Goal: Information Seeking & Learning: Learn about a topic

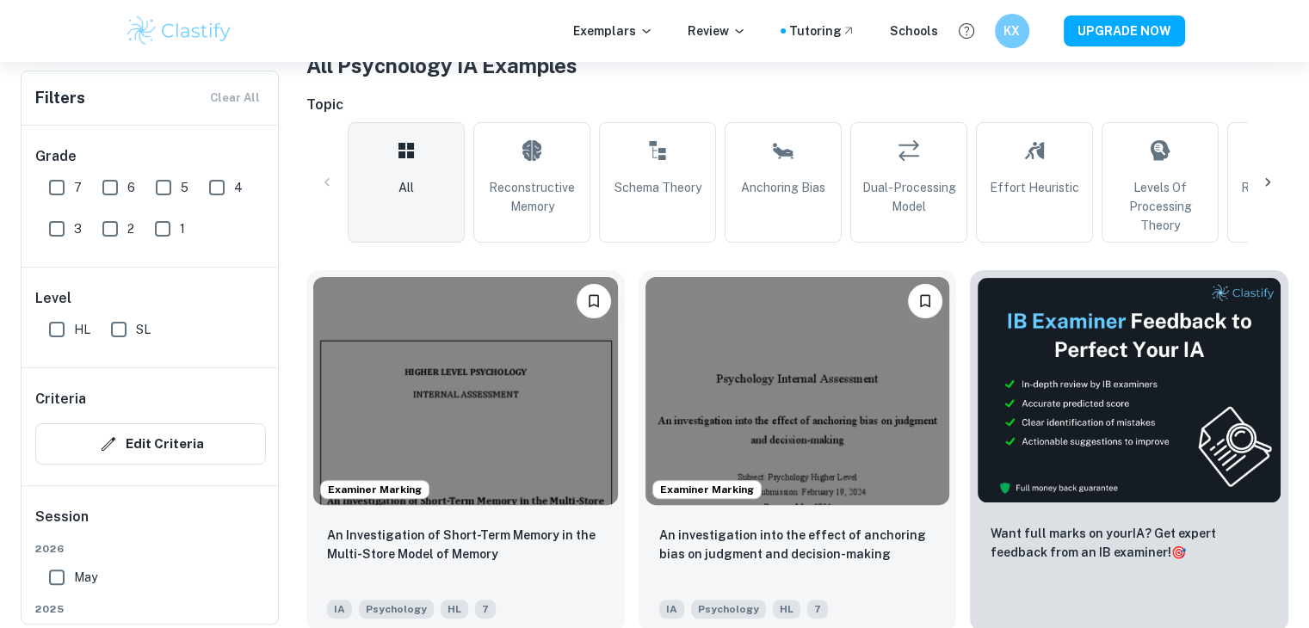
scroll to position [360, 0]
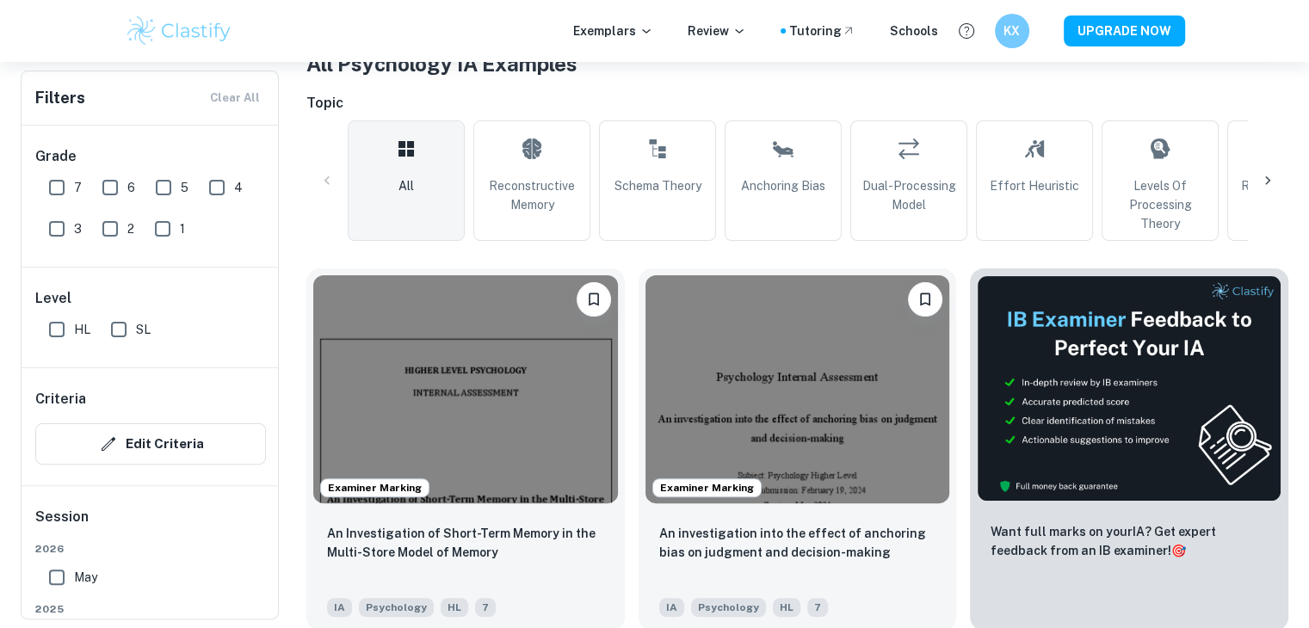
click at [61, 186] on input "7" at bounding box center [57, 187] width 34 height 34
checkbox input "true"
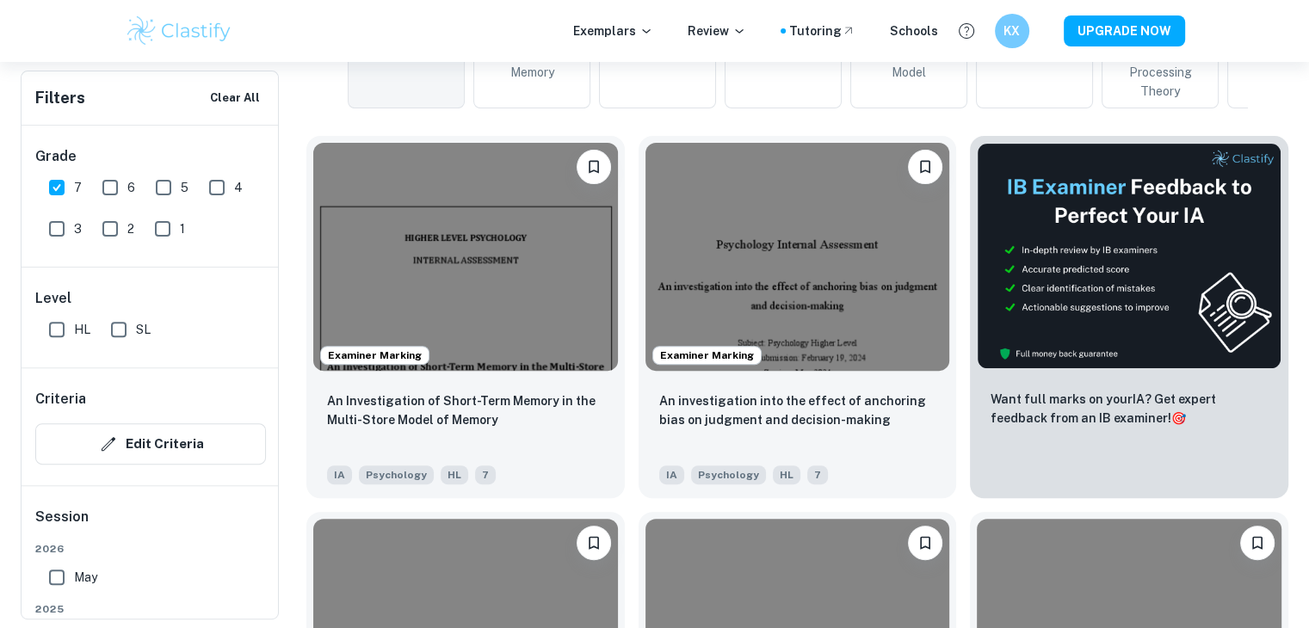
scroll to position [534, 0]
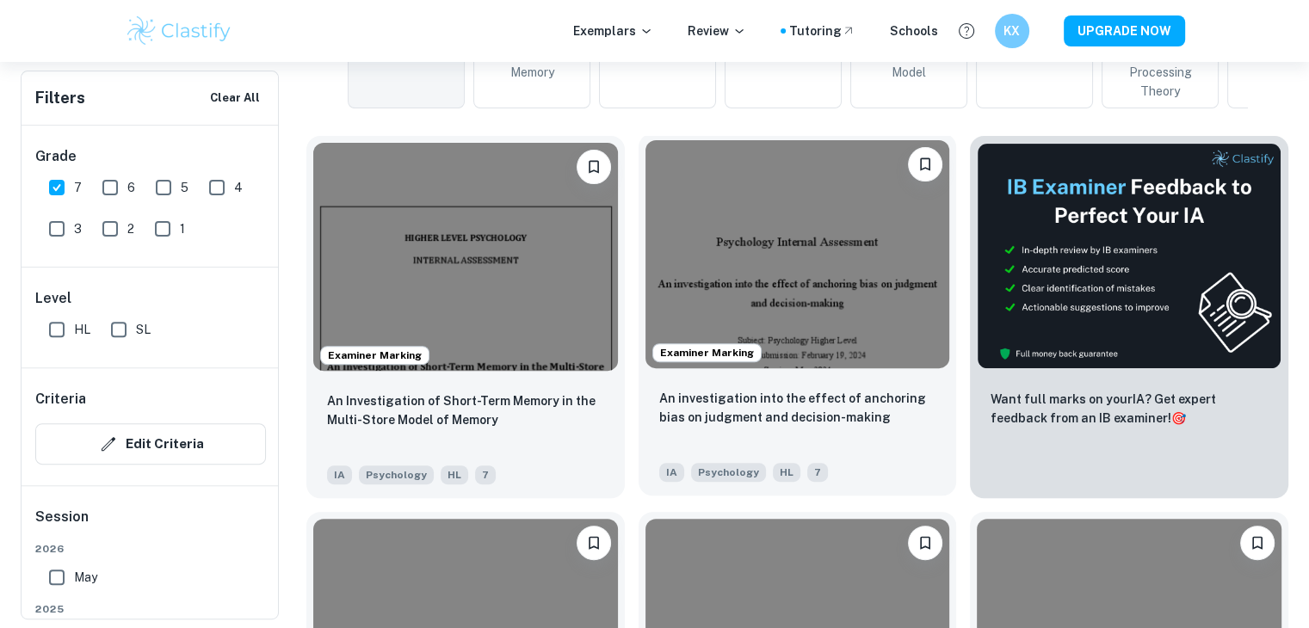
click at [709, 271] on img at bounding box center [798, 254] width 305 height 228
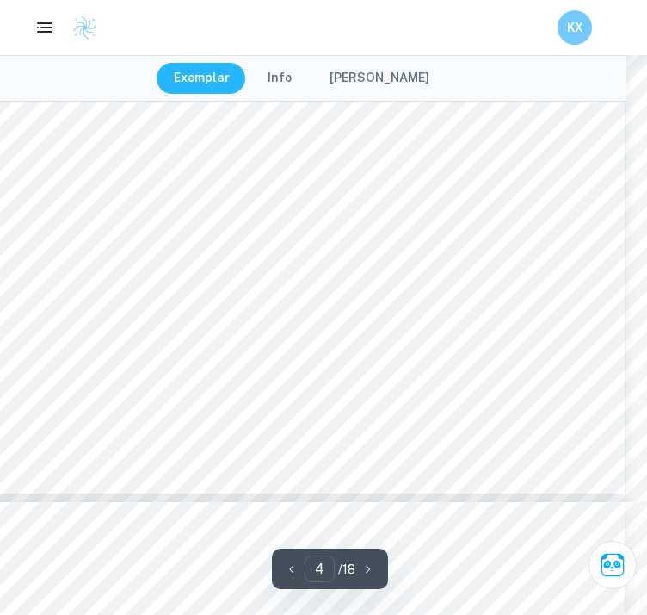
scroll to position [3233, 21]
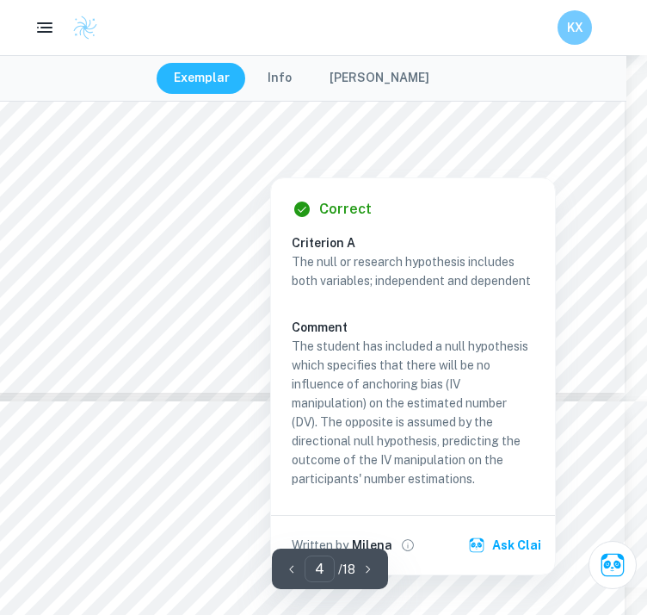
type input "5"
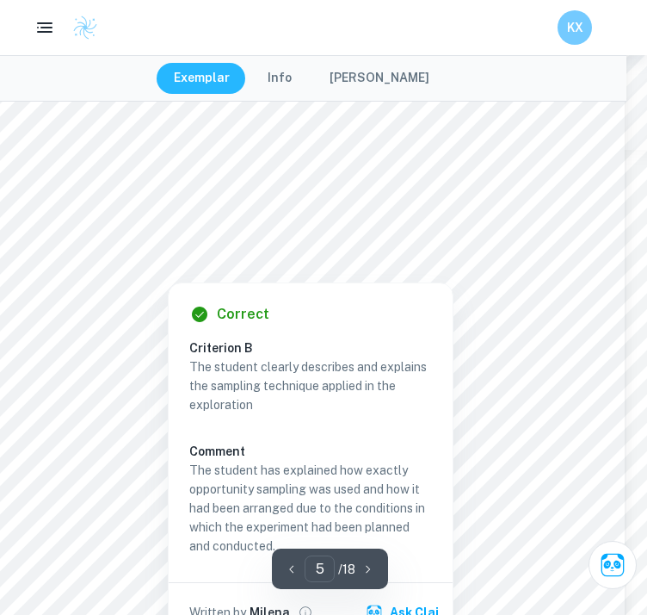
scroll to position [3773, 21]
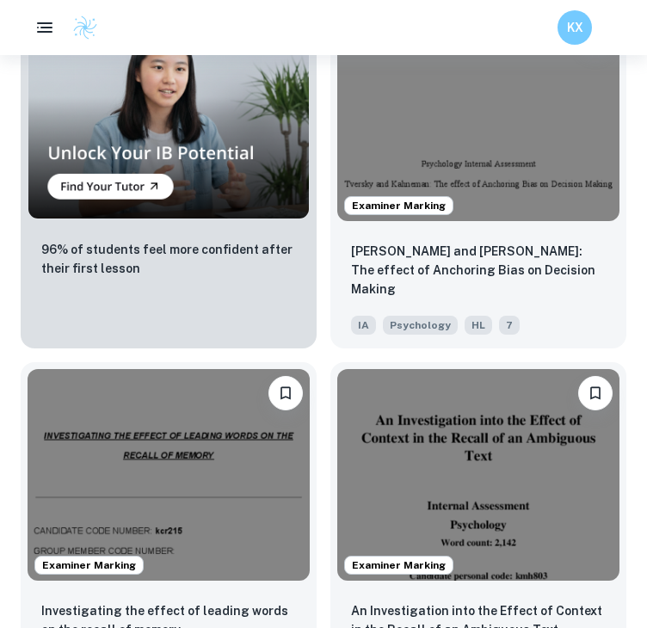
scroll to position [1832, 0]
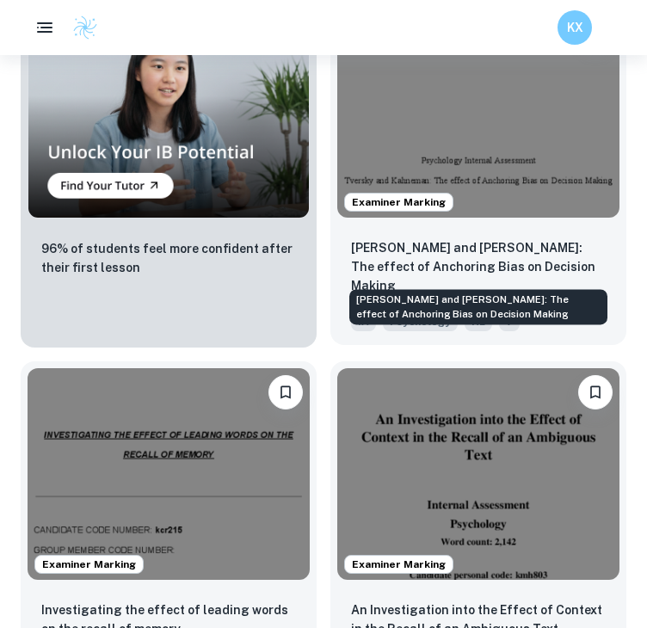
click at [422, 266] on p "[PERSON_NAME] and [PERSON_NAME]: The effect of Anchoring Bias on Decision Making" at bounding box center [478, 266] width 255 height 57
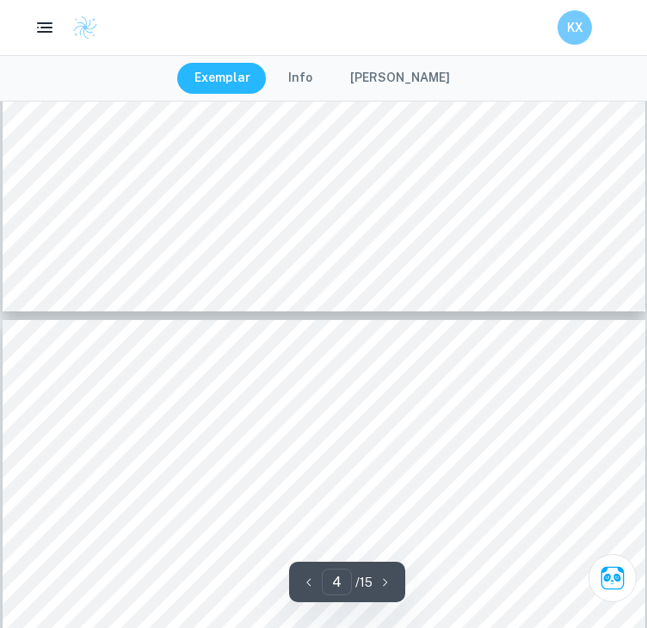
type input "5"
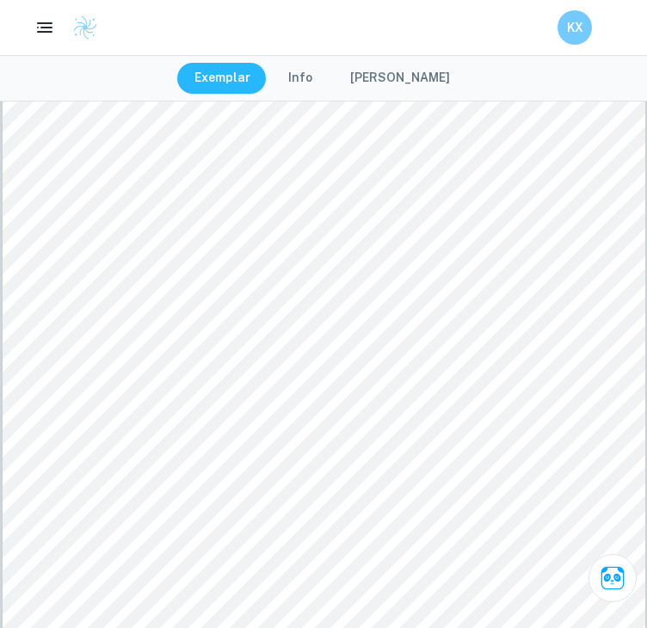
scroll to position [4252, 0]
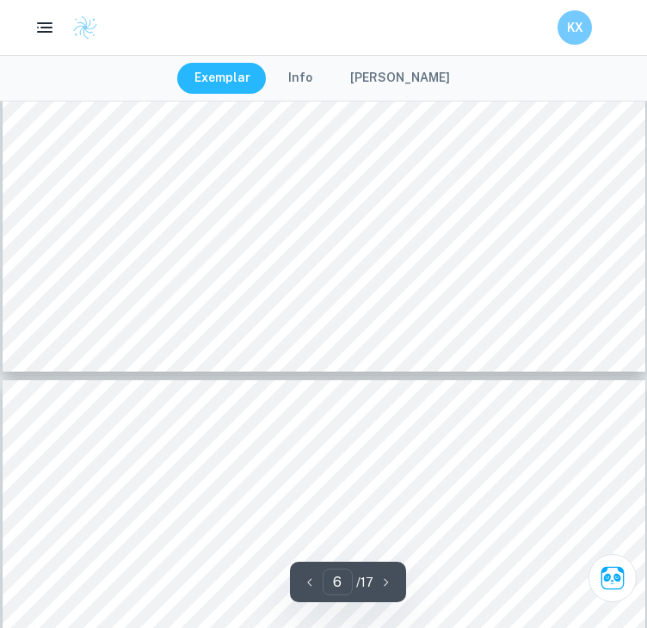
type input "5"
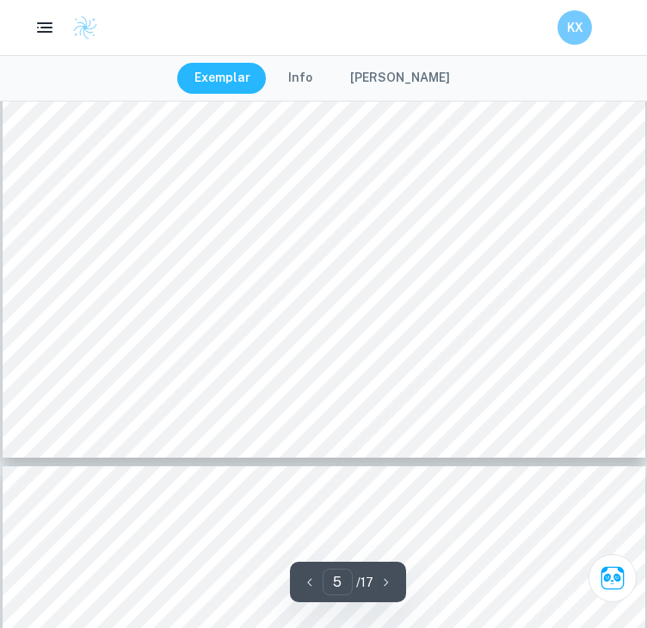
scroll to position [4065, 0]
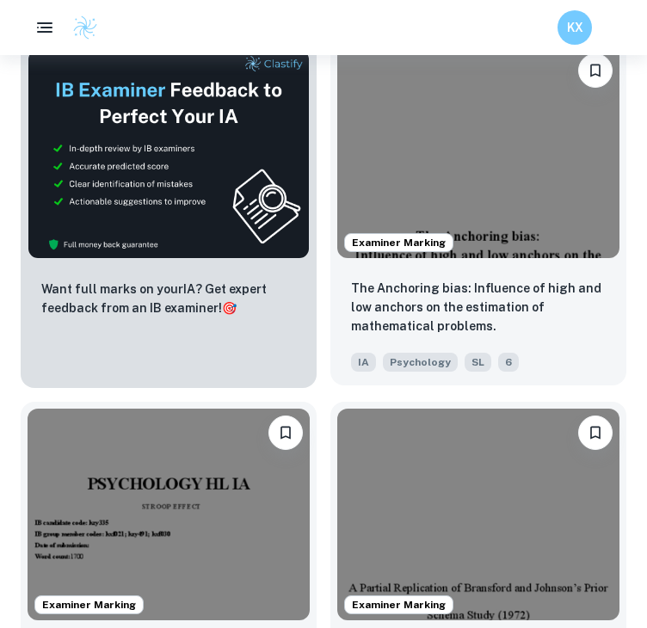
scroll to position [1029, 0]
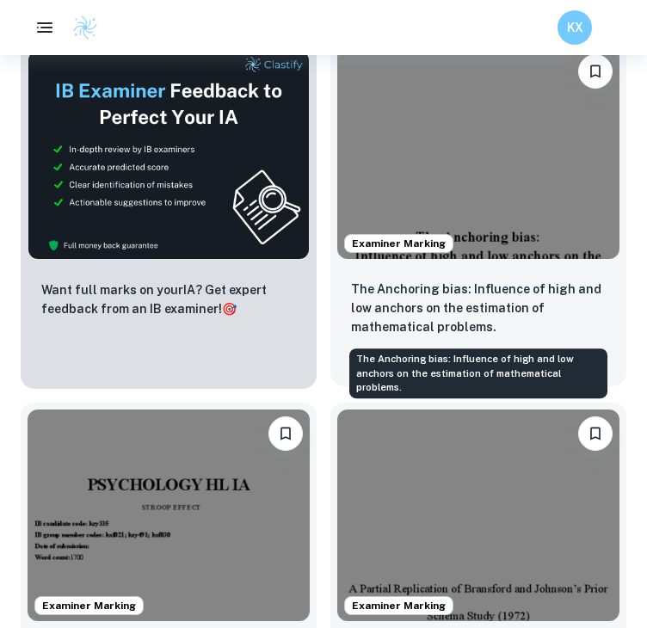
click at [445, 300] on p "The Anchoring bias: Influence of high and low anchors on the estimation of math…" at bounding box center [478, 308] width 255 height 57
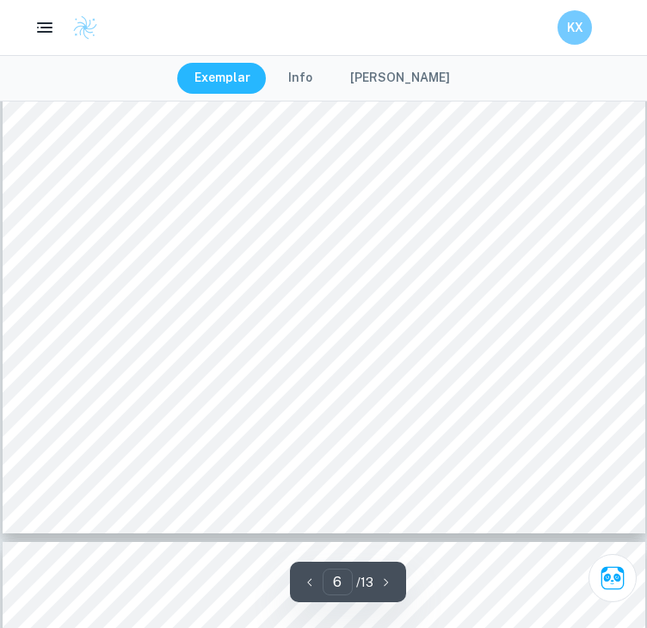
type input "7"
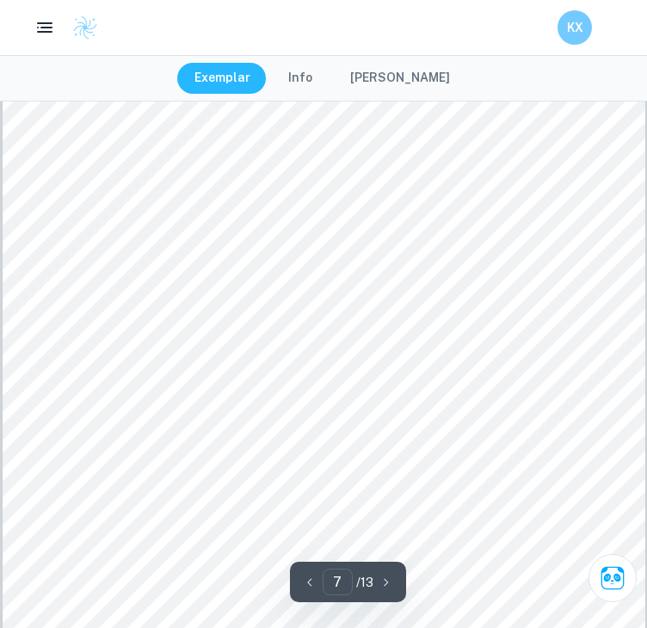
scroll to position [6037, 0]
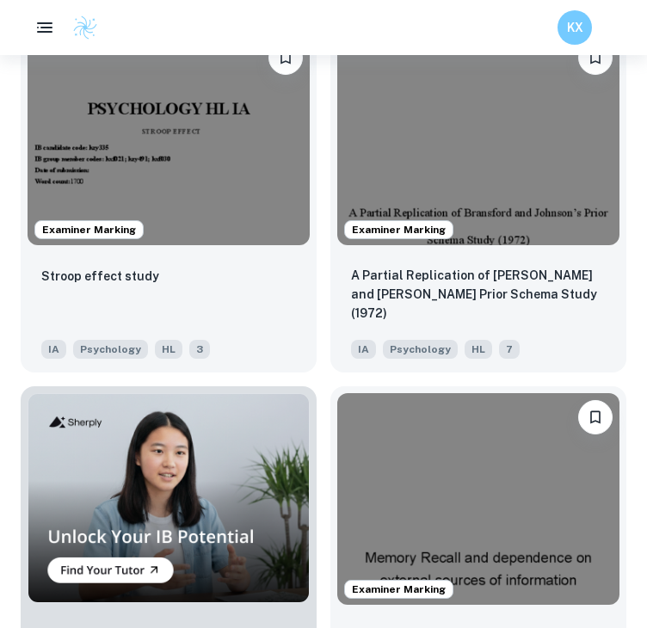
scroll to position [1408, 0]
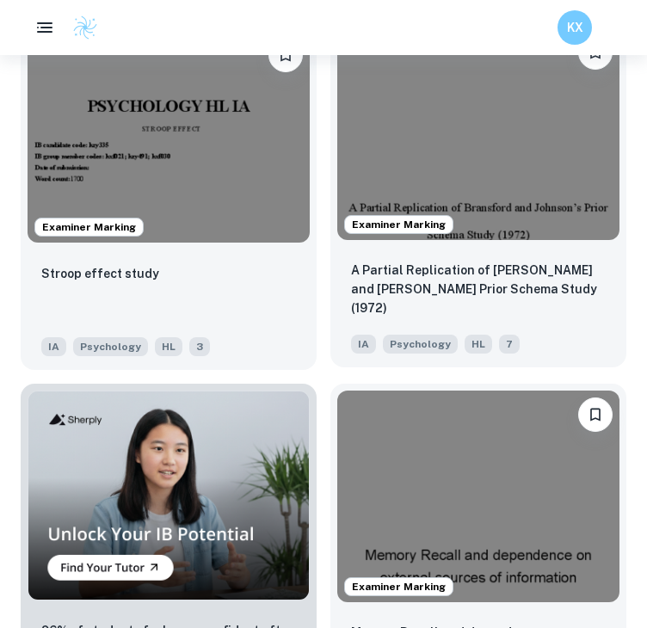
click at [417, 304] on div "A Partial Replication of [PERSON_NAME] and [PERSON_NAME] Prior Schema Study (19…" at bounding box center [478, 290] width 255 height 59
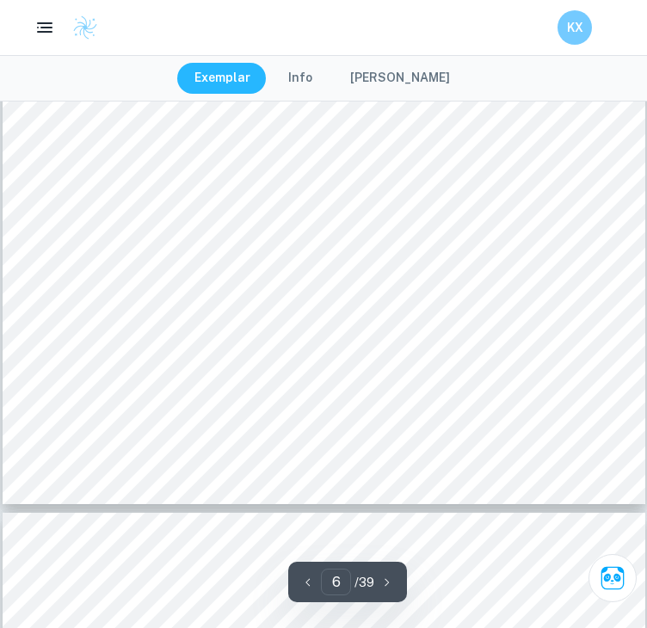
scroll to position [5315, 0]
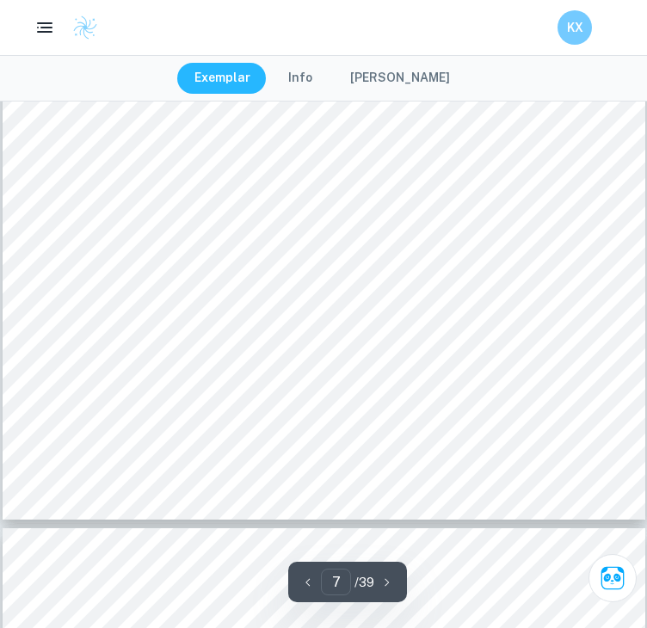
type input "8"
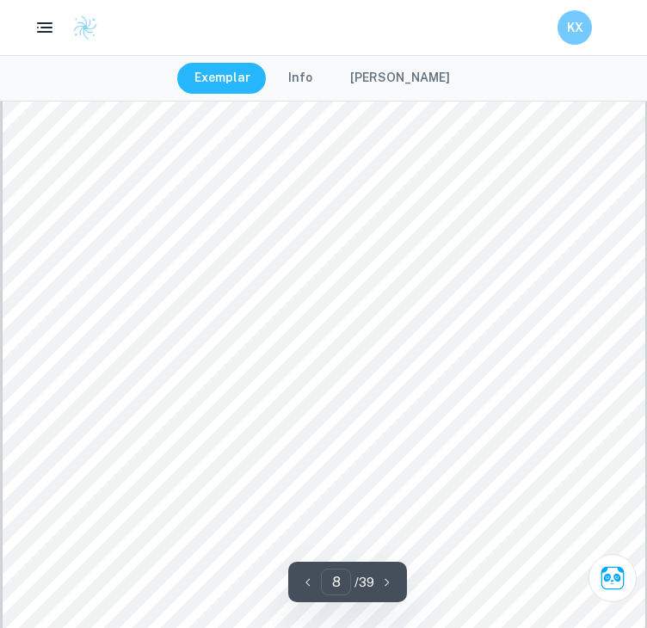
scroll to position [6710, 0]
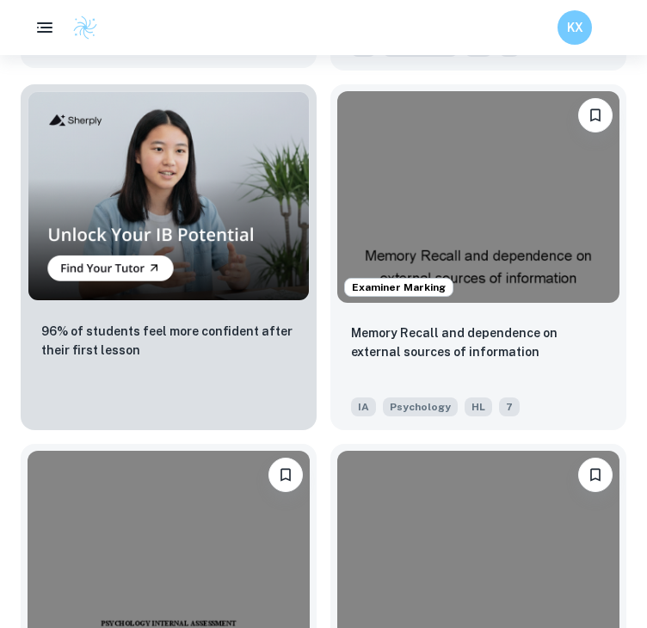
scroll to position [1710, 0]
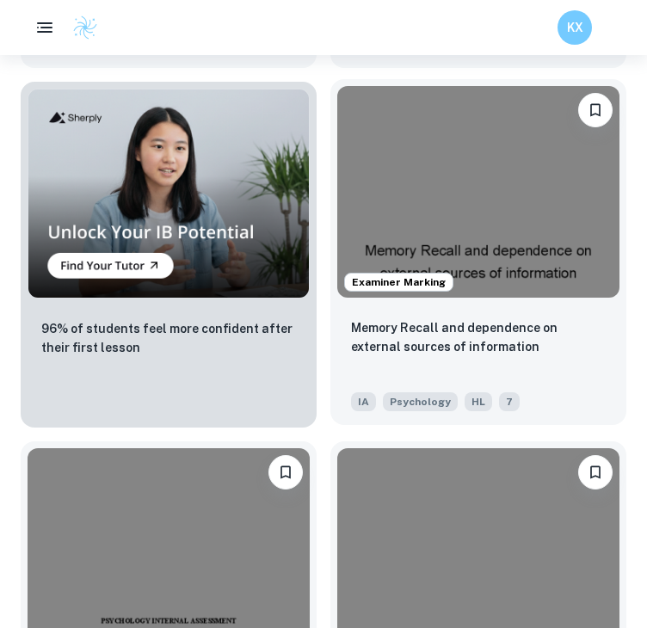
click at [532, 314] on div "Memory Recall and dependence on external sources of information IA Psychology H…" at bounding box center [479, 365] width 296 height 120
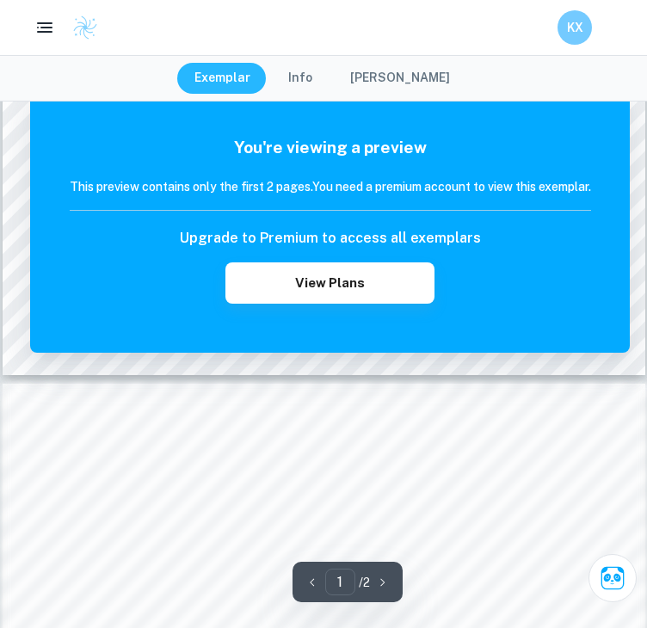
scroll to position [619, 0]
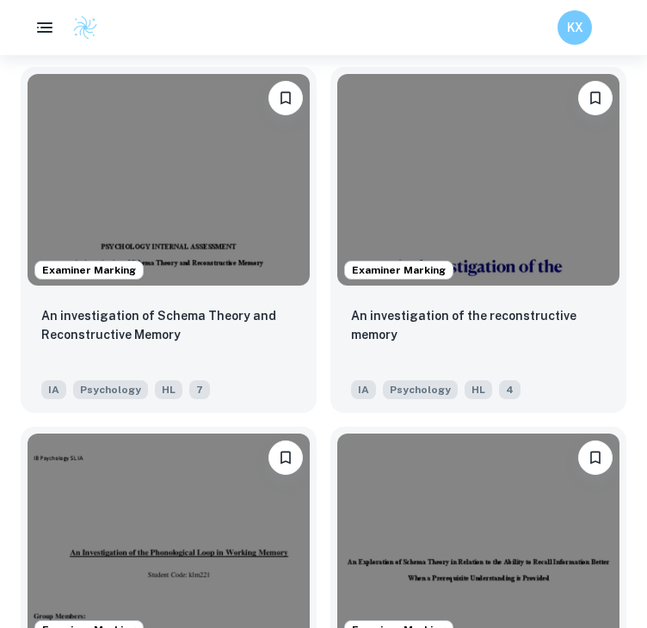
scroll to position [2092, 0]
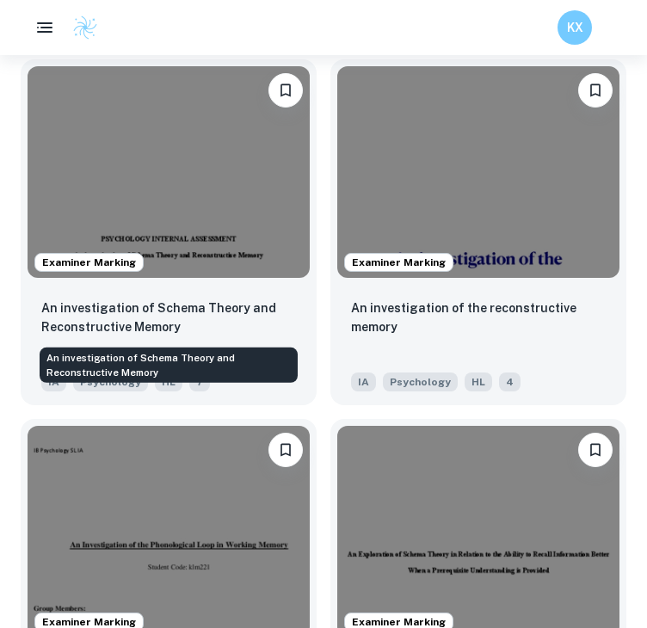
click at [175, 319] on p "An investigation of Schema Theory and Reconstructive Memory" at bounding box center [168, 318] width 255 height 38
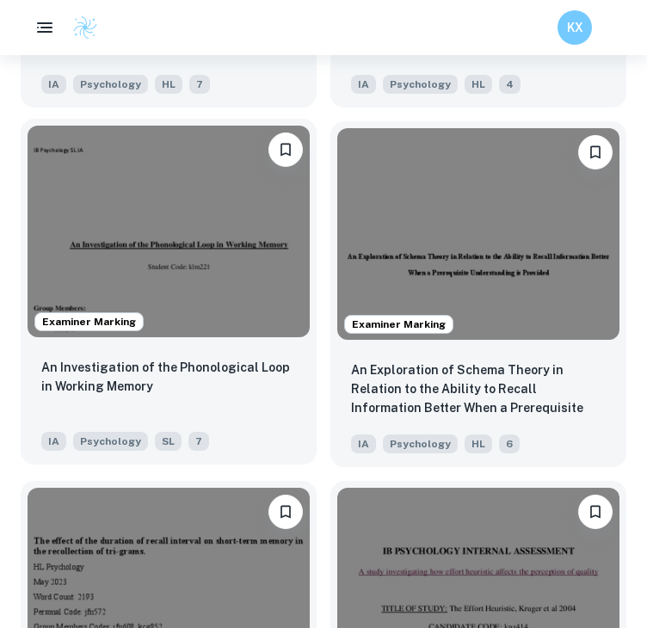
scroll to position [2395, 0]
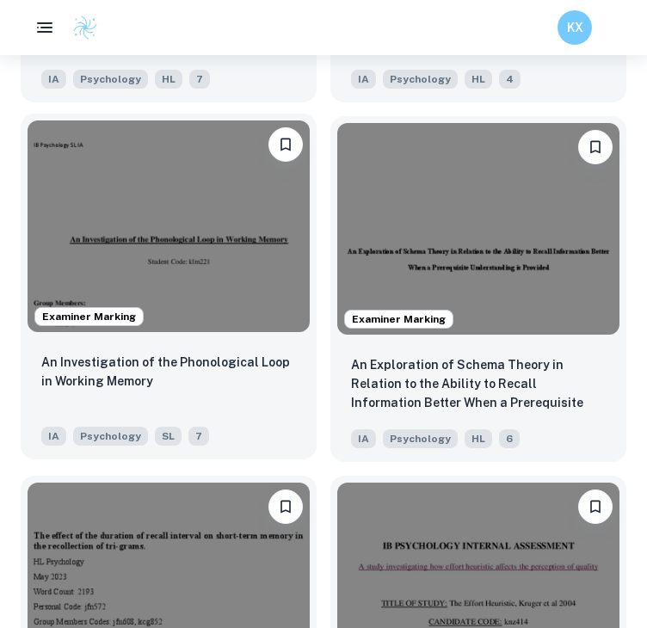
click at [213, 317] on img at bounding box center [169, 226] width 282 height 212
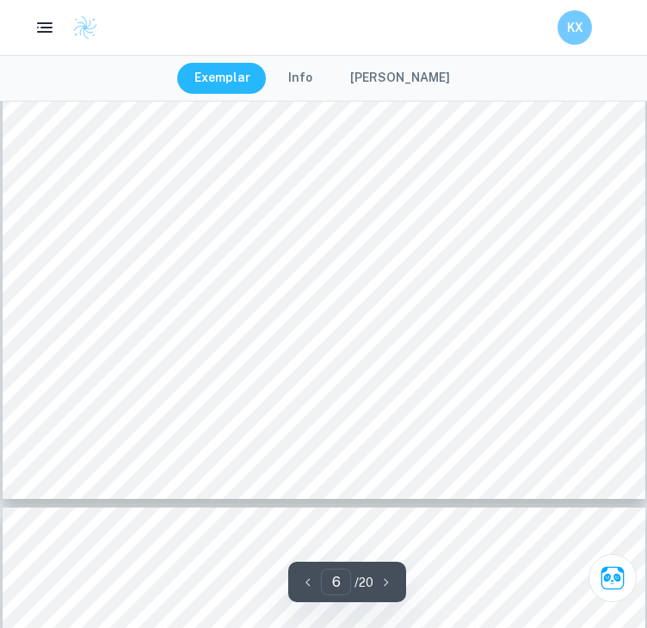
scroll to position [4861, 0]
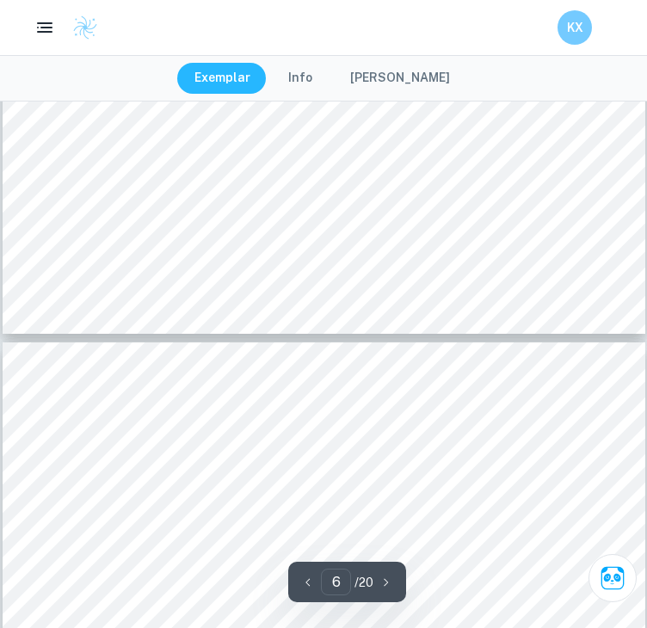
type input "7"
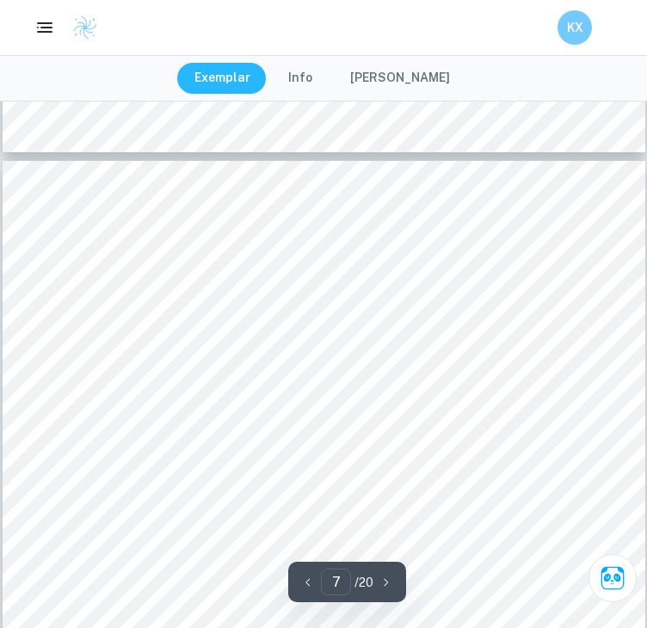
scroll to position [5209, 0]
